Goal: Task Accomplishment & Management: Use online tool/utility

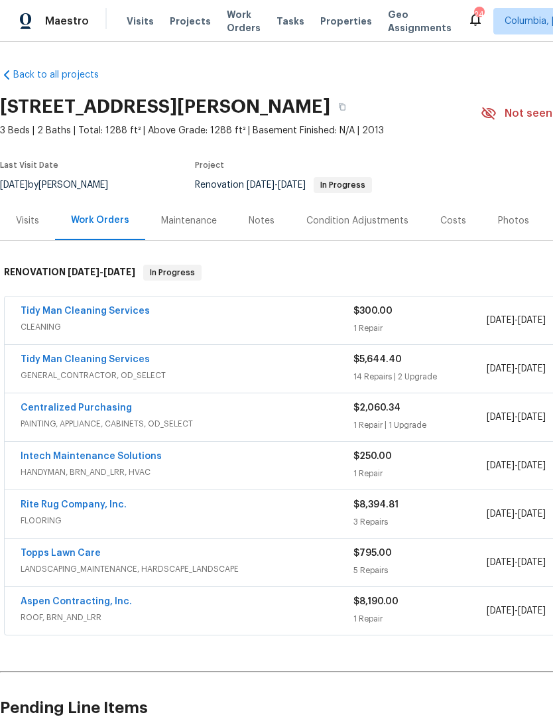
click at [29, 219] on div "Visits" at bounding box center [27, 220] width 23 height 13
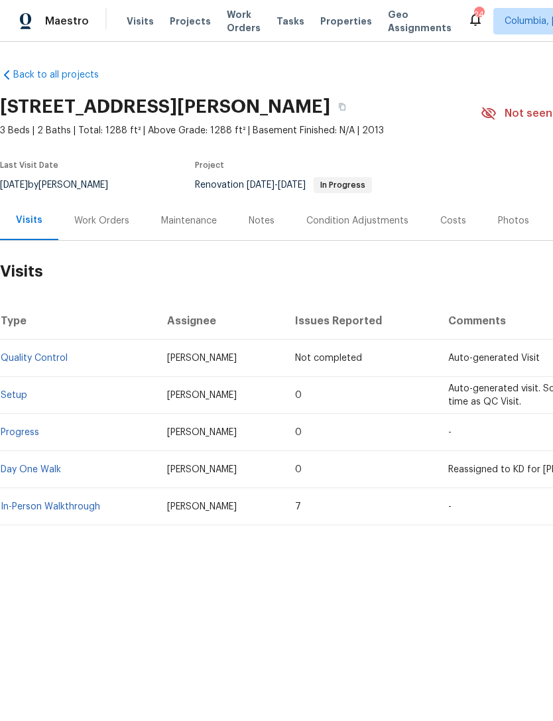
click at [120, 215] on div "Work Orders" at bounding box center [101, 220] width 55 height 13
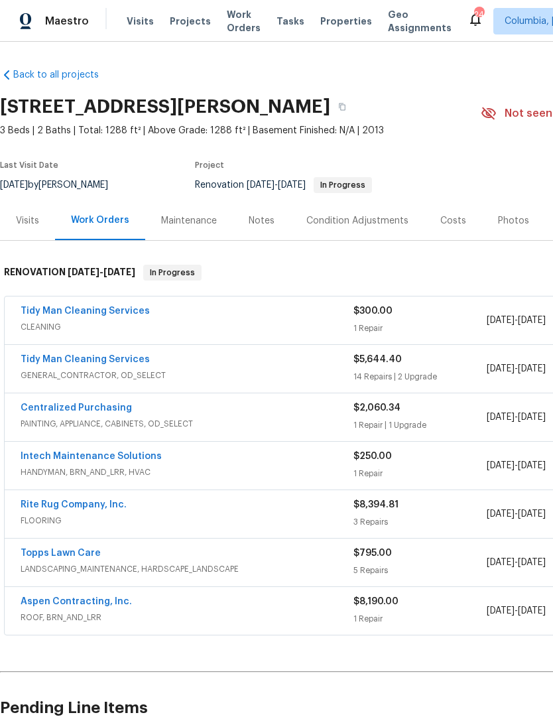
click at [53, 362] on link "Tidy Man Cleaning Services" at bounding box center [85, 359] width 129 height 9
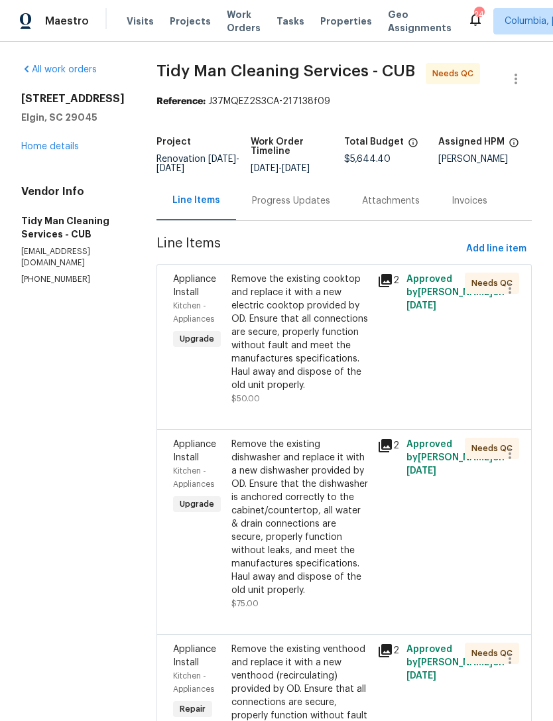
click at [279, 334] on div "Remove the existing cooktop and replace it with a new electric cooktop provided…" at bounding box center [300, 331] width 138 height 119
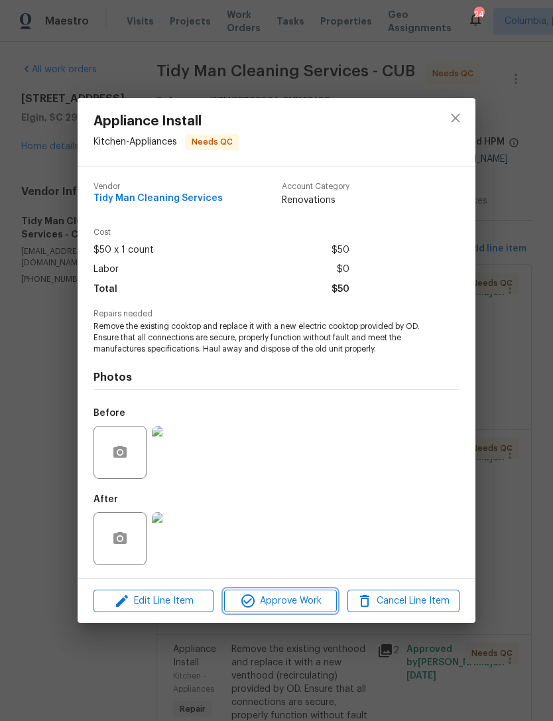
click at [264, 607] on span "Approve Work" at bounding box center [280, 601] width 104 height 17
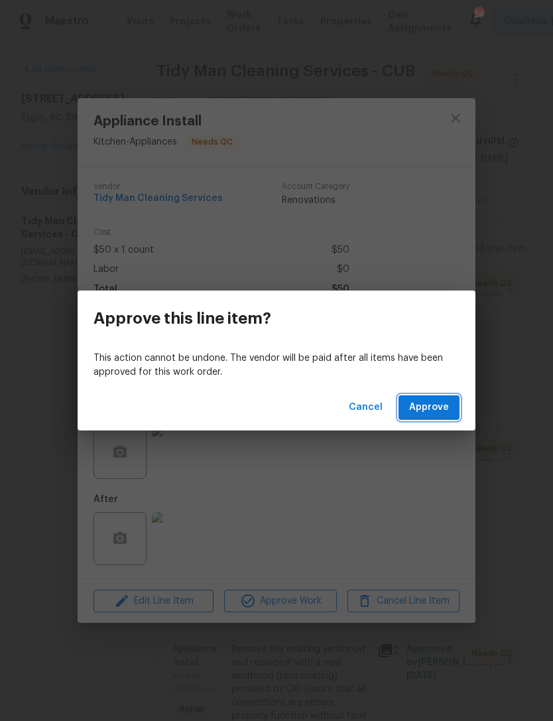
click at [431, 405] on span "Approve" at bounding box center [429, 407] width 40 height 17
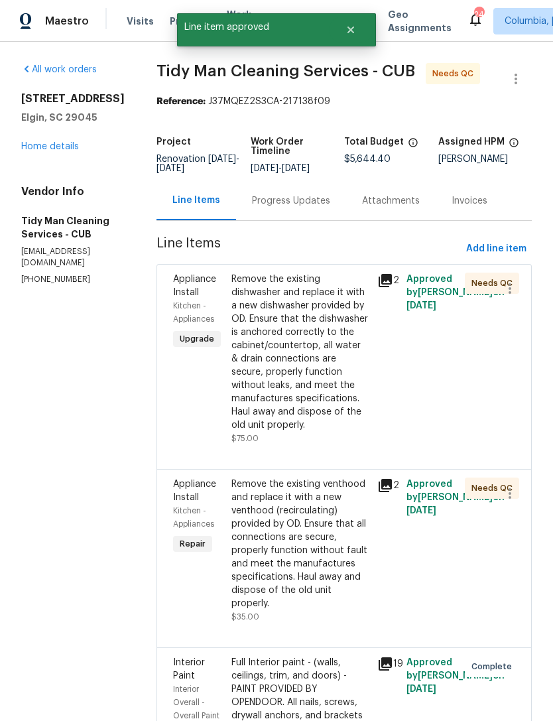
click at [257, 373] on div "Remove the existing dishwasher and replace it with a new dishwasher provided by…" at bounding box center [300, 351] width 138 height 159
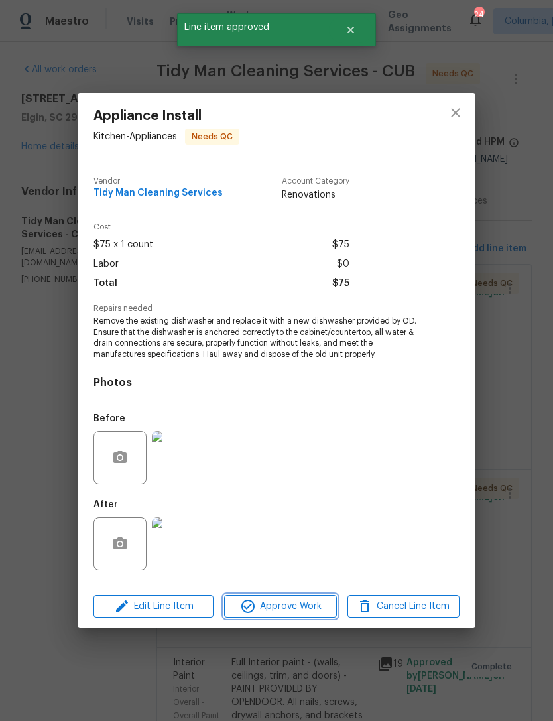
click at [265, 610] on span "Approve Work" at bounding box center [280, 606] width 104 height 17
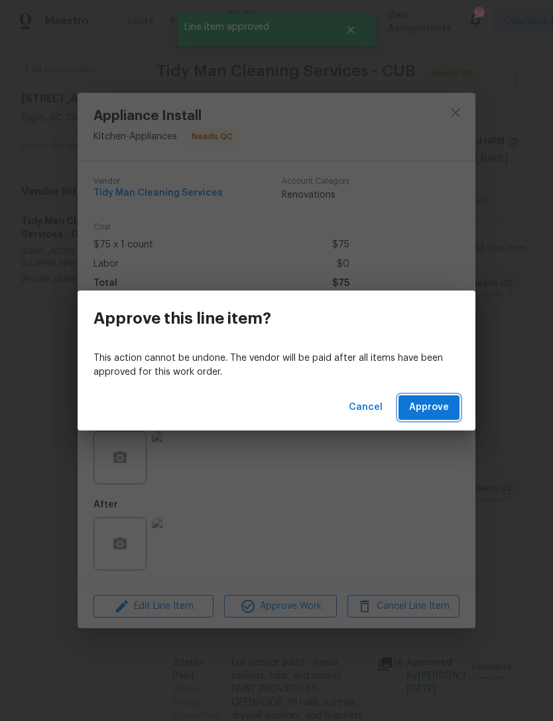
click at [420, 418] on button "Approve" at bounding box center [428, 407] width 61 height 25
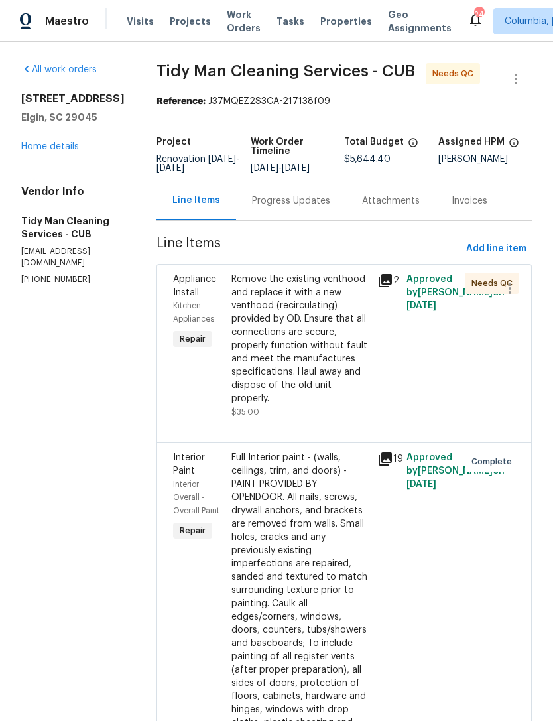
click at [272, 332] on div "Remove the existing venthood and replace it with a new venthood (recirculating)…" at bounding box center [300, 338] width 138 height 133
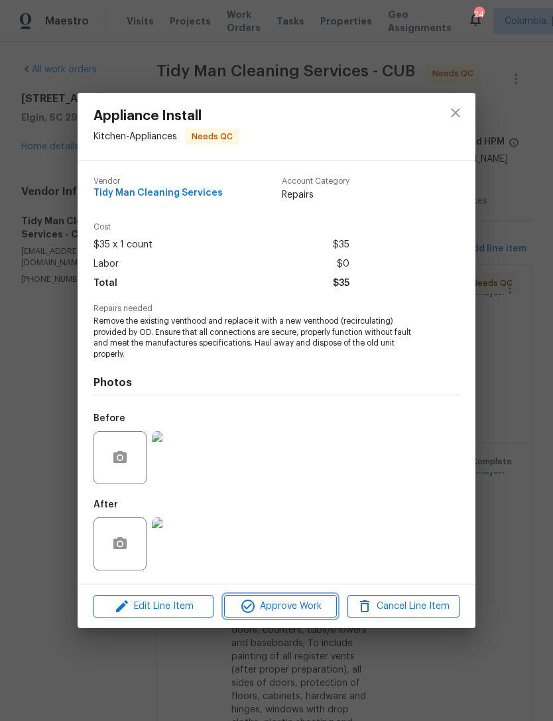
click at [286, 610] on span "Approve Work" at bounding box center [280, 606] width 104 height 17
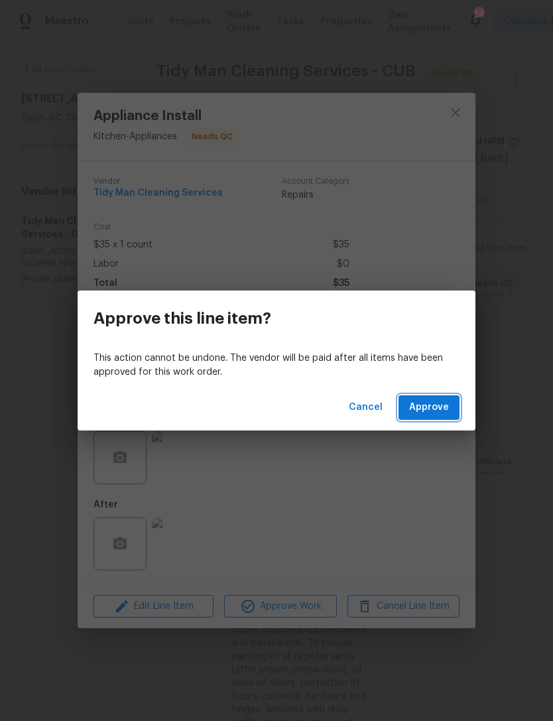
click at [430, 408] on span "Approve" at bounding box center [429, 407] width 40 height 17
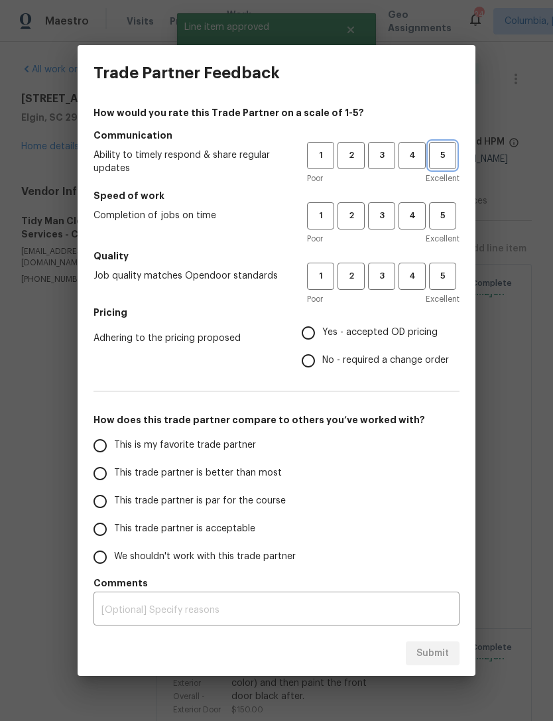
click at [435, 154] on span "5" at bounding box center [442, 155] width 25 height 15
click at [445, 221] on span "5" at bounding box center [442, 215] width 25 height 15
click at [435, 278] on span "5" at bounding box center [442, 275] width 25 height 15
click at [308, 337] on input "Yes - accepted OD pricing" at bounding box center [308, 333] width 28 height 28
radio input "true"
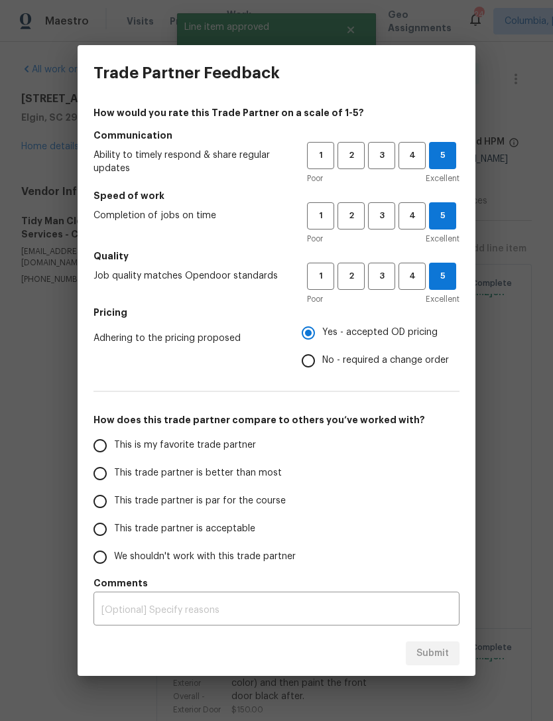
click at [109, 448] on input "This is my favorite trade partner" at bounding box center [100, 446] width 28 height 28
click at [437, 651] on span "Submit" at bounding box center [432, 653] width 32 height 17
radio input "true"
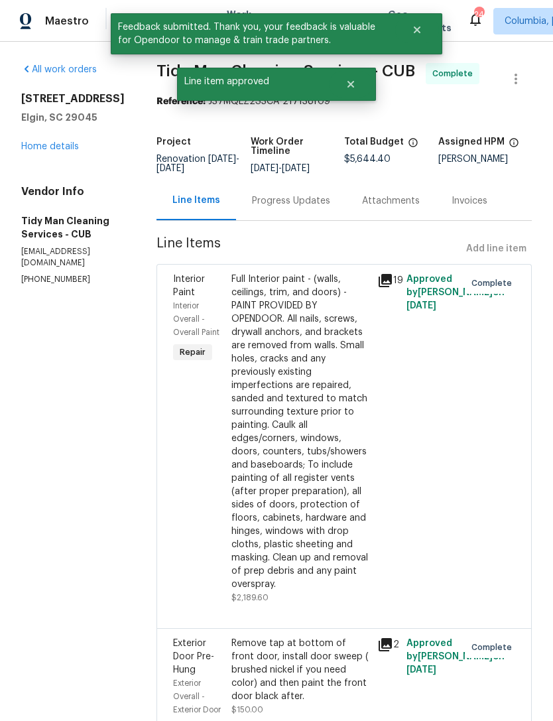
click at [40, 149] on link "Home details" at bounding box center [50, 146] width 58 height 9
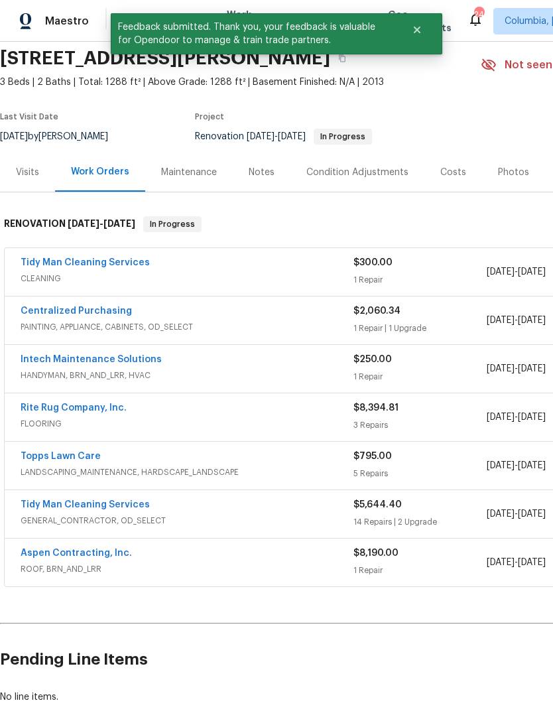
scroll to position [50, 0]
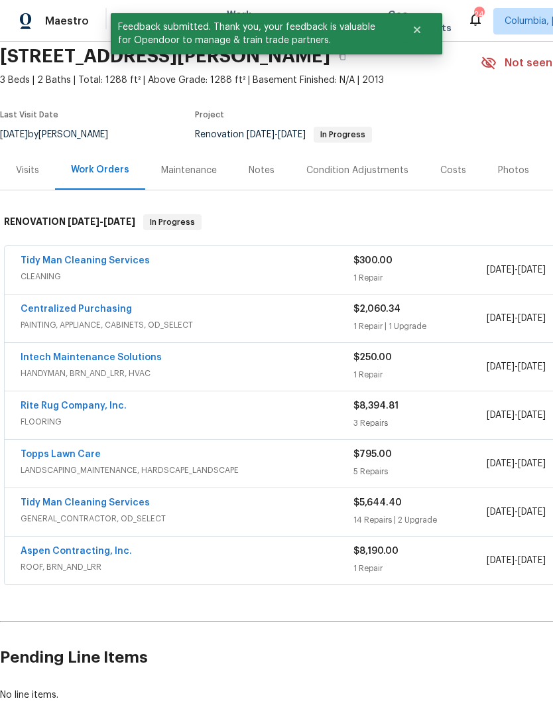
click at [60, 262] on link "Tidy Man Cleaning Services" at bounding box center [85, 260] width 129 height 9
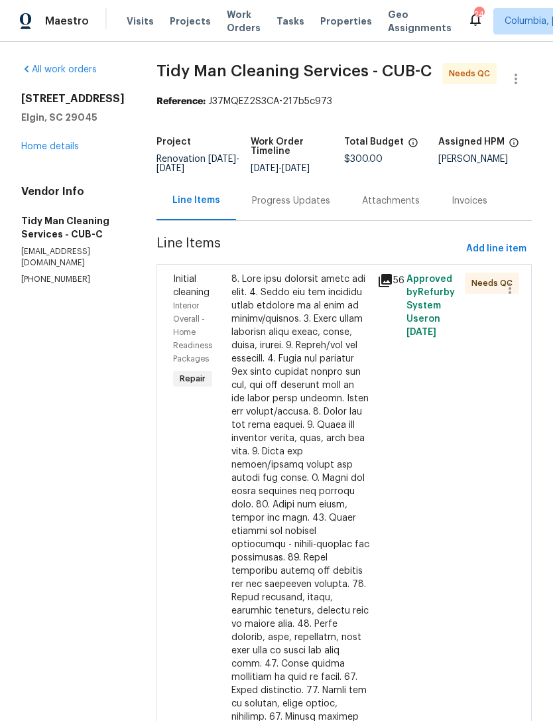
click at [272, 433] on div at bounding box center [300, 590] width 138 height 636
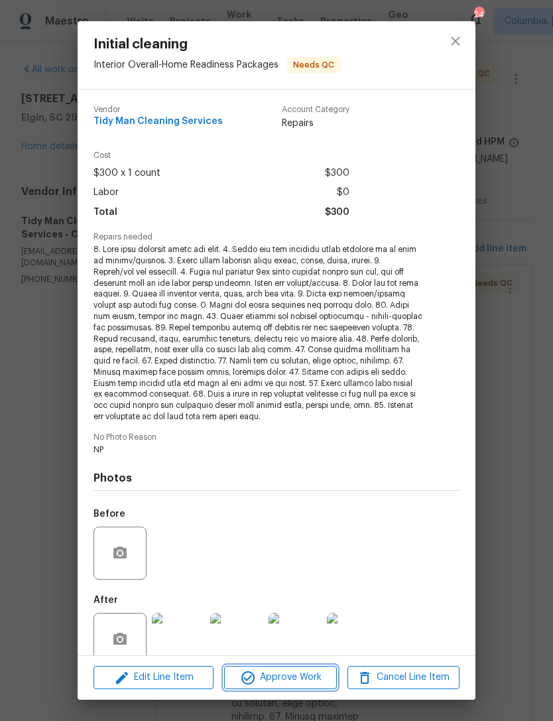
click at [290, 681] on span "Approve Work" at bounding box center [280, 677] width 104 height 17
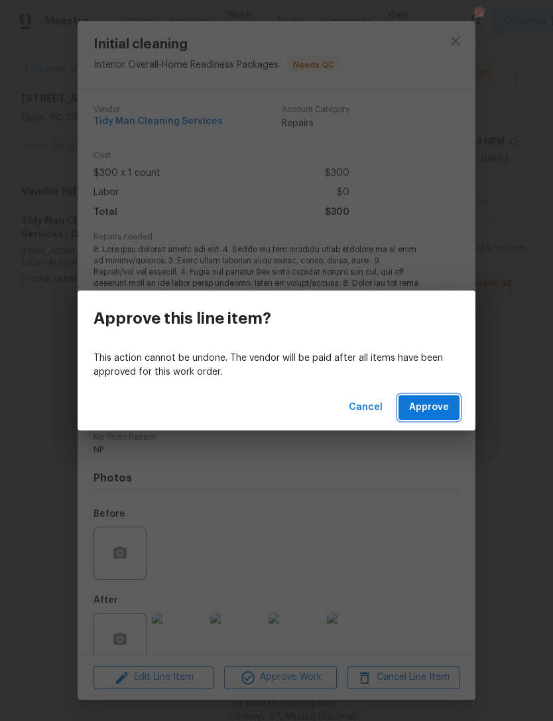
click at [427, 411] on span "Approve" at bounding box center [429, 407] width 40 height 17
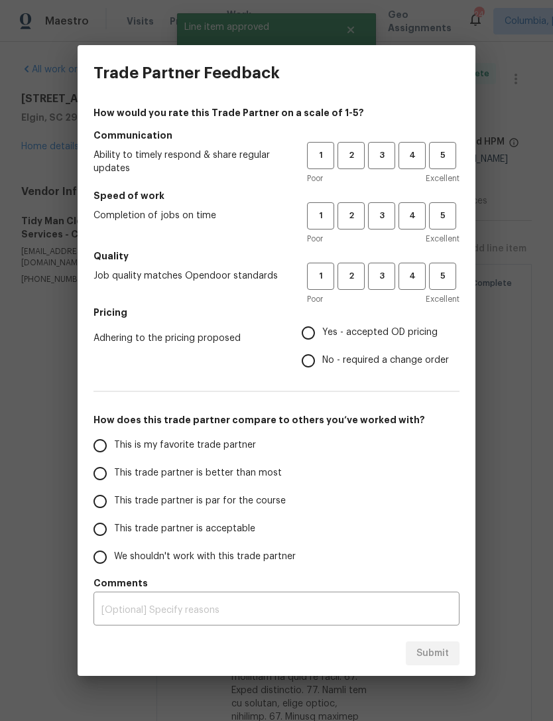
click at [430, 177] on span "Excellent" at bounding box center [443, 178] width 34 height 13
click at [429, 176] on span "Excellent" at bounding box center [443, 178] width 34 height 13
click at [436, 223] on button "5" at bounding box center [442, 215] width 27 height 27
click at [441, 282] on span "5" at bounding box center [442, 275] width 25 height 15
click at [437, 146] on button "5" at bounding box center [442, 155] width 27 height 27
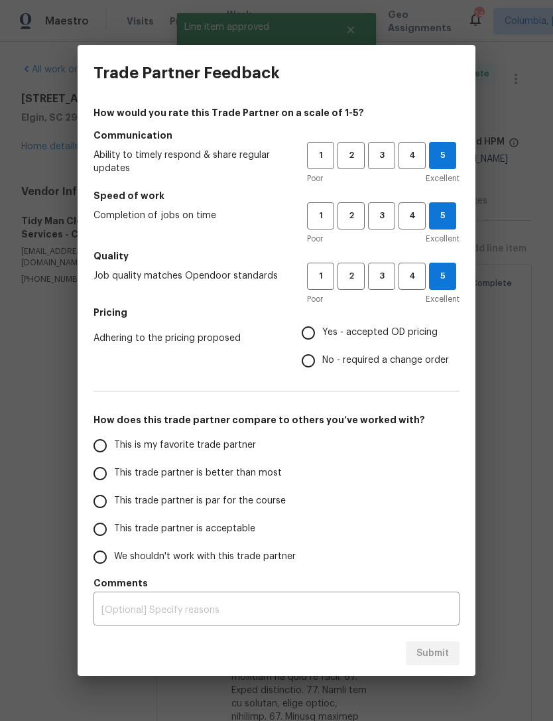
click at [305, 332] on input "Yes - accepted OD pricing" at bounding box center [308, 333] width 28 height 28
radio input "true"
click at [103, 445] on input "This is my favorite trade partner" at bounding box center [100, 446] width 28 height 28
click at [414, 652] on button "Submit" at bounding box center [433, 653] width 54 height 25
radio input "true"
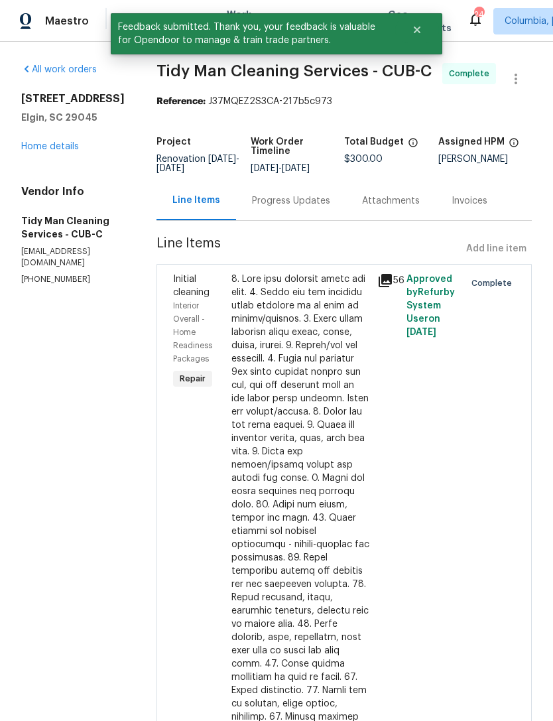
click at [38, 146] on link "Home details" at bounding box center [50, 146] width 58 height 9
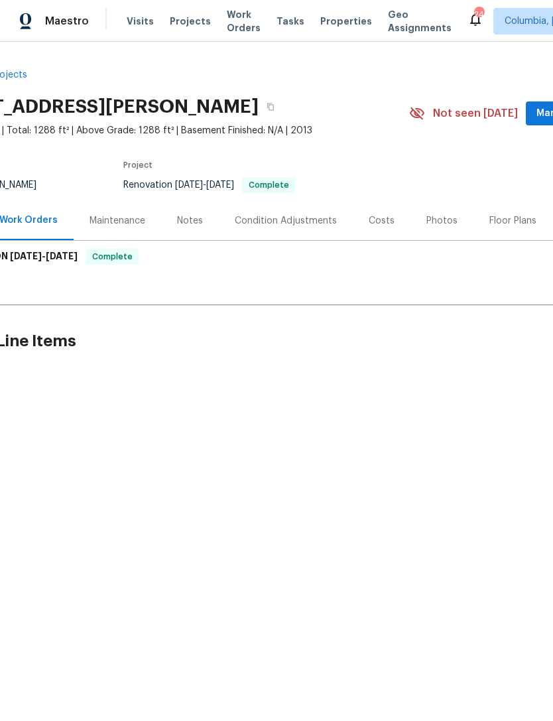
scroll to position [0, 86]
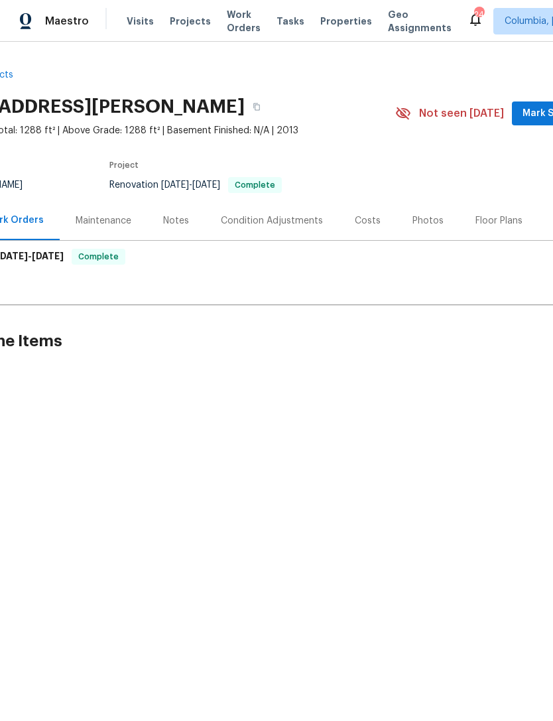
click at [427, 223] on div "Photos" at bounding box center [427, 220] width 31 height 13
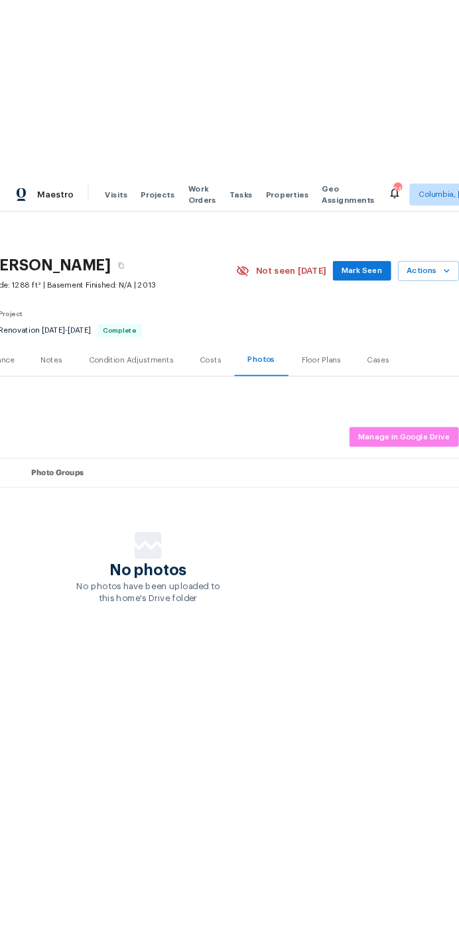
scroll to position [0, 196]
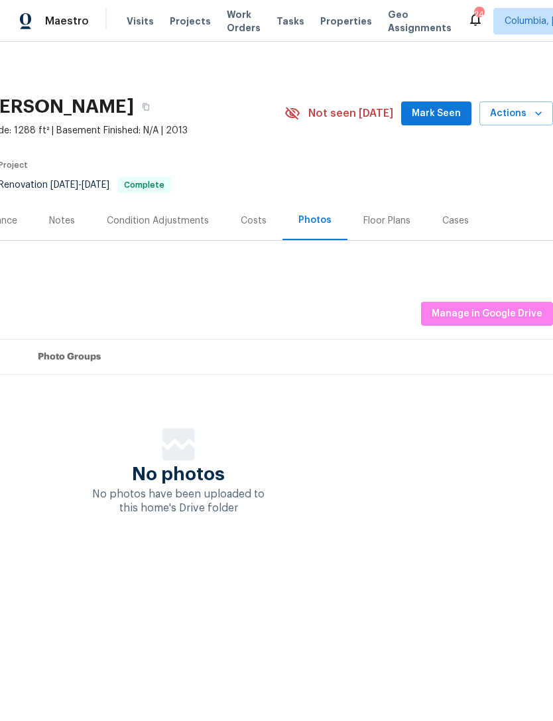
click at [527, 112] on span "Actions" at bounding box center [516, 113] width 52 height 17
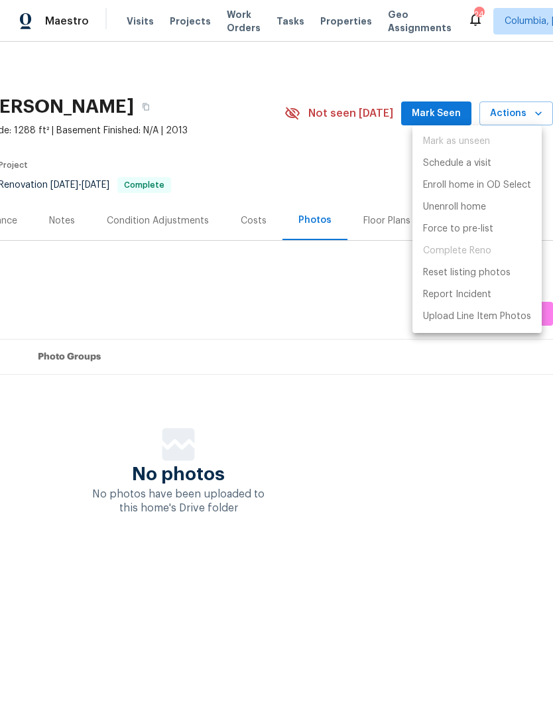
click at [314, 312] on div at bounding box center [276, 360] width 553 height 721
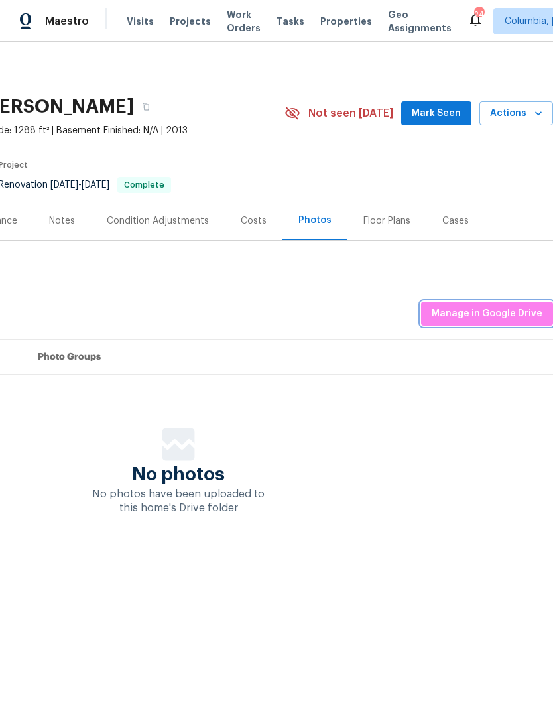
click at [482, 310] on span "Manage in Google Drive" at bounding box center [487, 314] width 111 height 17
